Goal: Task Accomplishment & Management: Manage account settings

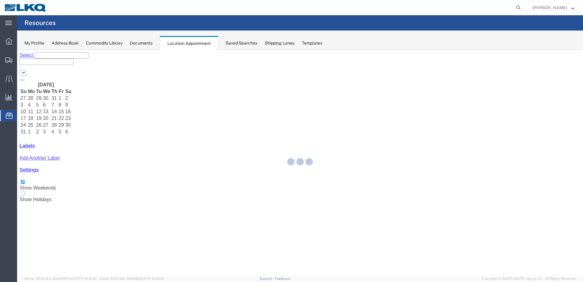
select select "28018"
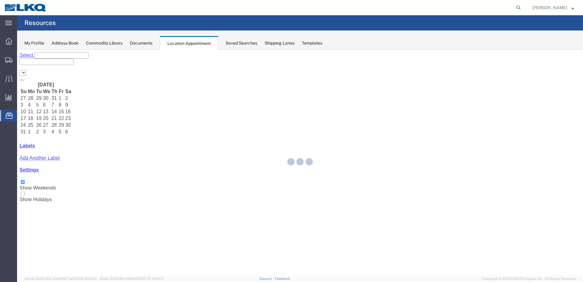
select select "28018"
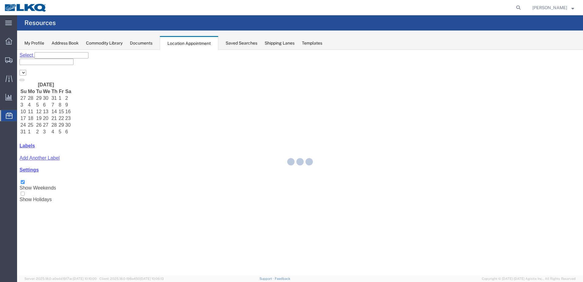
select select "28018"
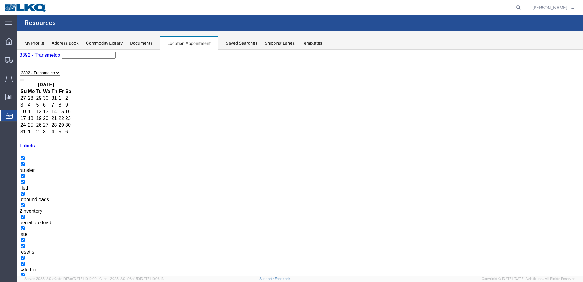
select select "1"
select select "22"
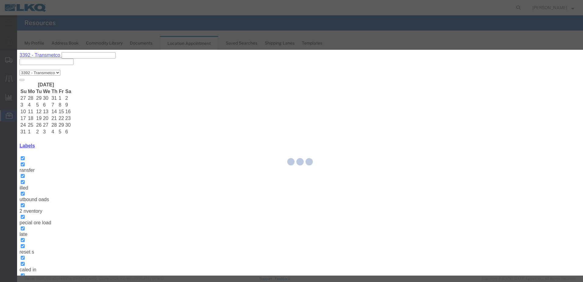
select select
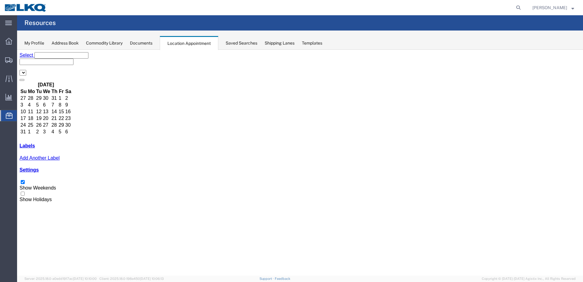
select select "28018"
